Goal: Information Seeking & Learning: Learn about a topic

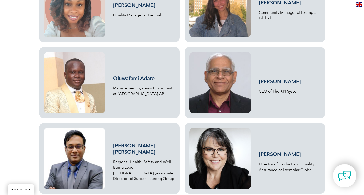
scroll to position [1291, 0]
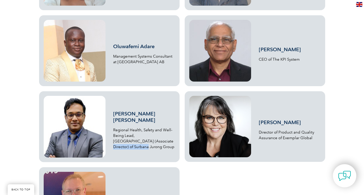
drag, startPoint x: 134, startPoint y: 144, endPoint x: 174, endPoint y: 144, distance: 39.8
click at [174, 144] on p "Regional Health, Safety and Well-Being Lead, [GEOGRAPHIC_DATA] (Associate Direc…" at bounding box center [144, 138] width 62 height 22
copy p "Surbana Jurong Group"
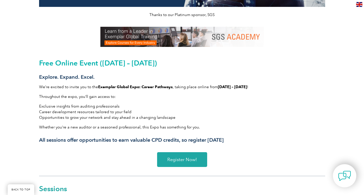
scroll to position [112, 0]
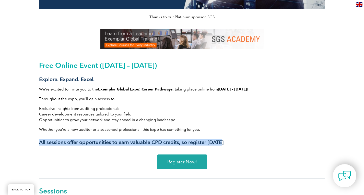
drag, startPoint x: 225, startPoint y: 141, endPoint x: 39, endPoint y: 143, distance: 186.3
click at [39, 143] on div "Thanks to our Platinum sponsor, SGS Free Online Event ([DATE] – [DATE]) Explore…" at bounding box center [181, 31] width 291 height 241
copy h3 "All sessions offer opportunities to earn valuable CPD credits, so register [DAT…"
